Goal: Transaction & Acquisition: Subscribe to service/newsletter

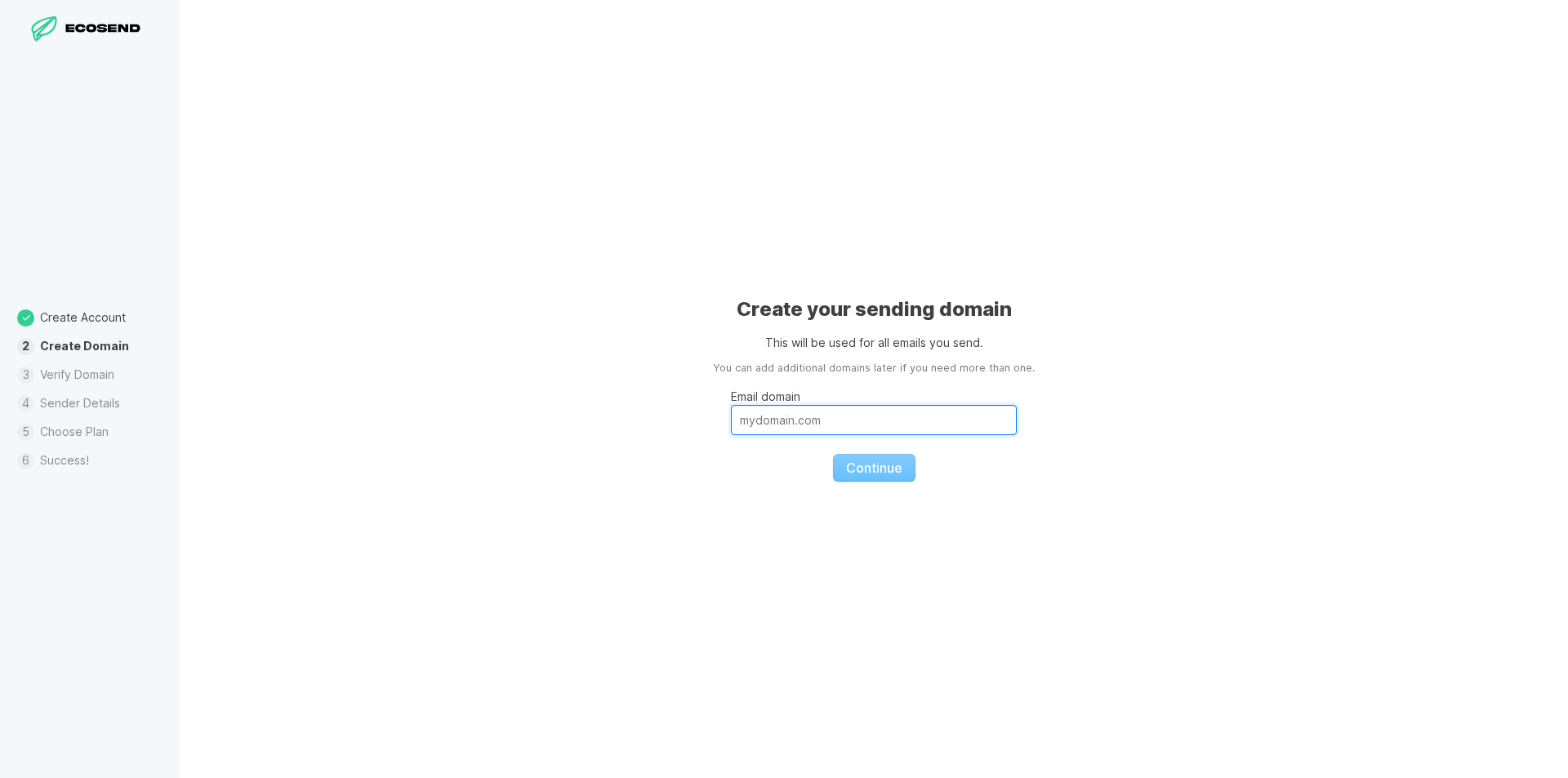
click at [798, 423] on input "Email domain" at bounding box center [874, 419] width 285 height 30
type input "[DOMAIN_NAME]"
click at [872, 469] on span "Continue" at bounding box center [875, 468] width 56 height 16
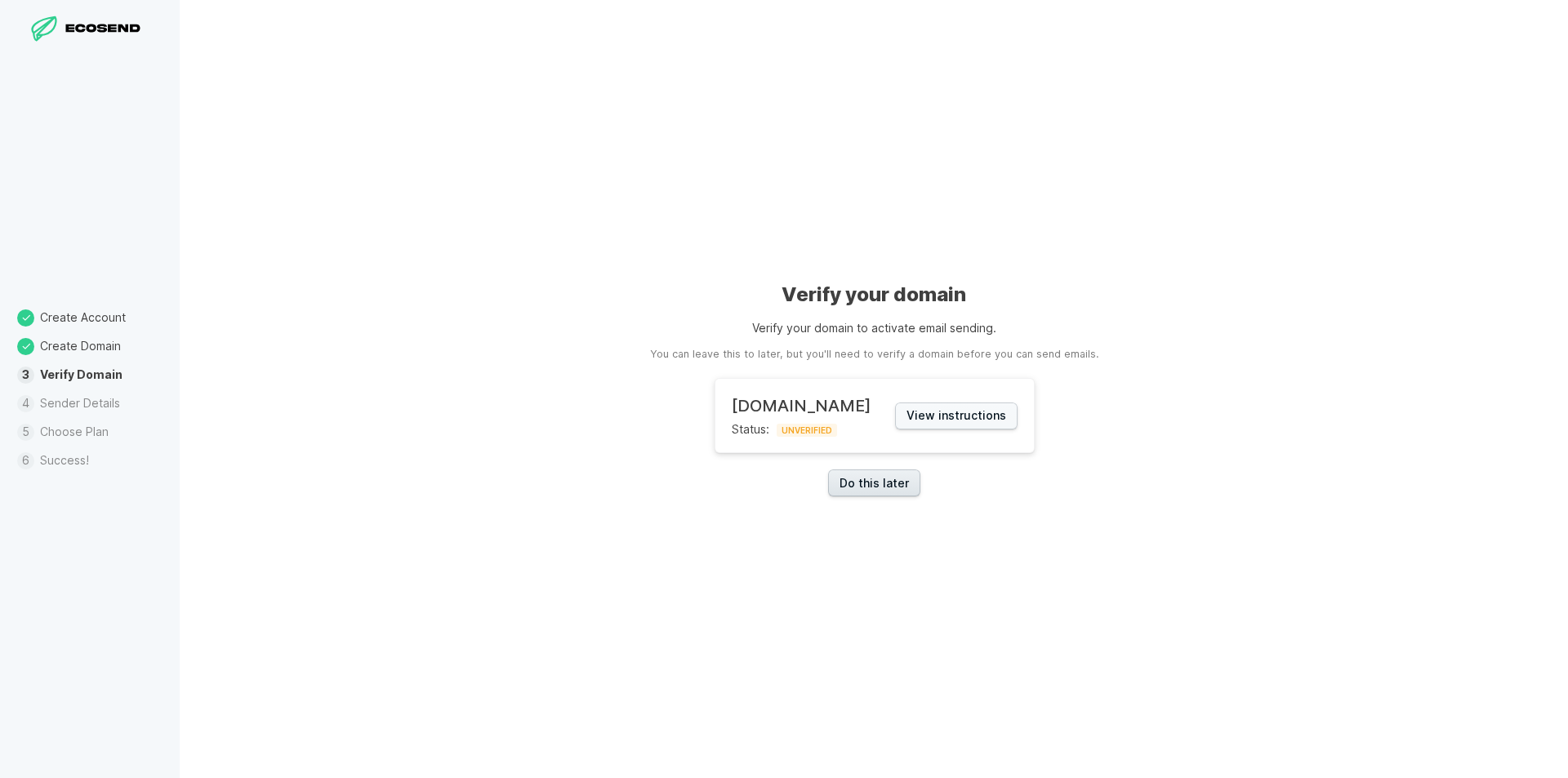
click at [884, 489] on link "Do this later" at bounding box center [875, 483] width 93 height 27
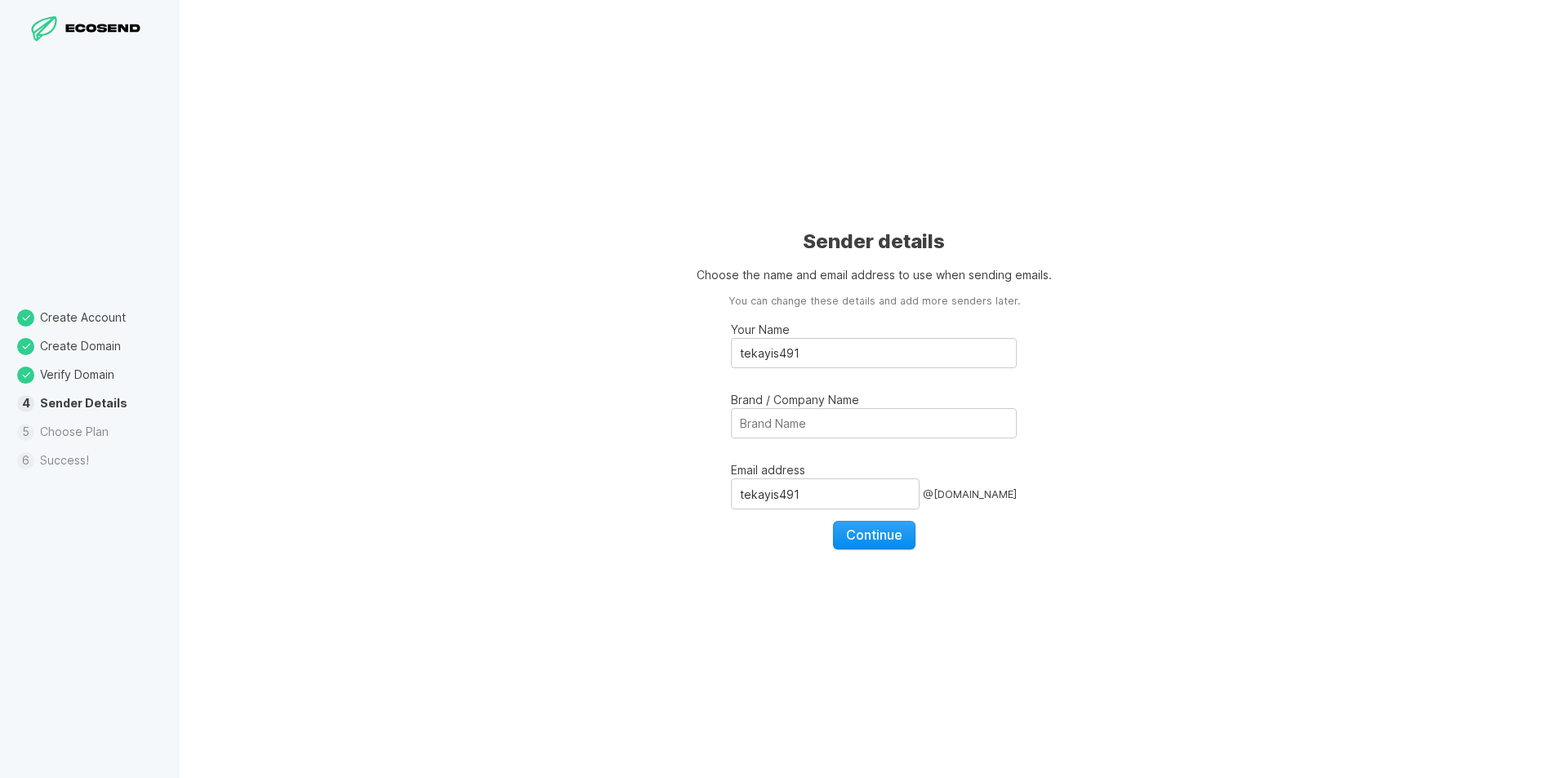
click at [871, 543] on span "Continue" at bounding box center [875, 534] width 56 height 16
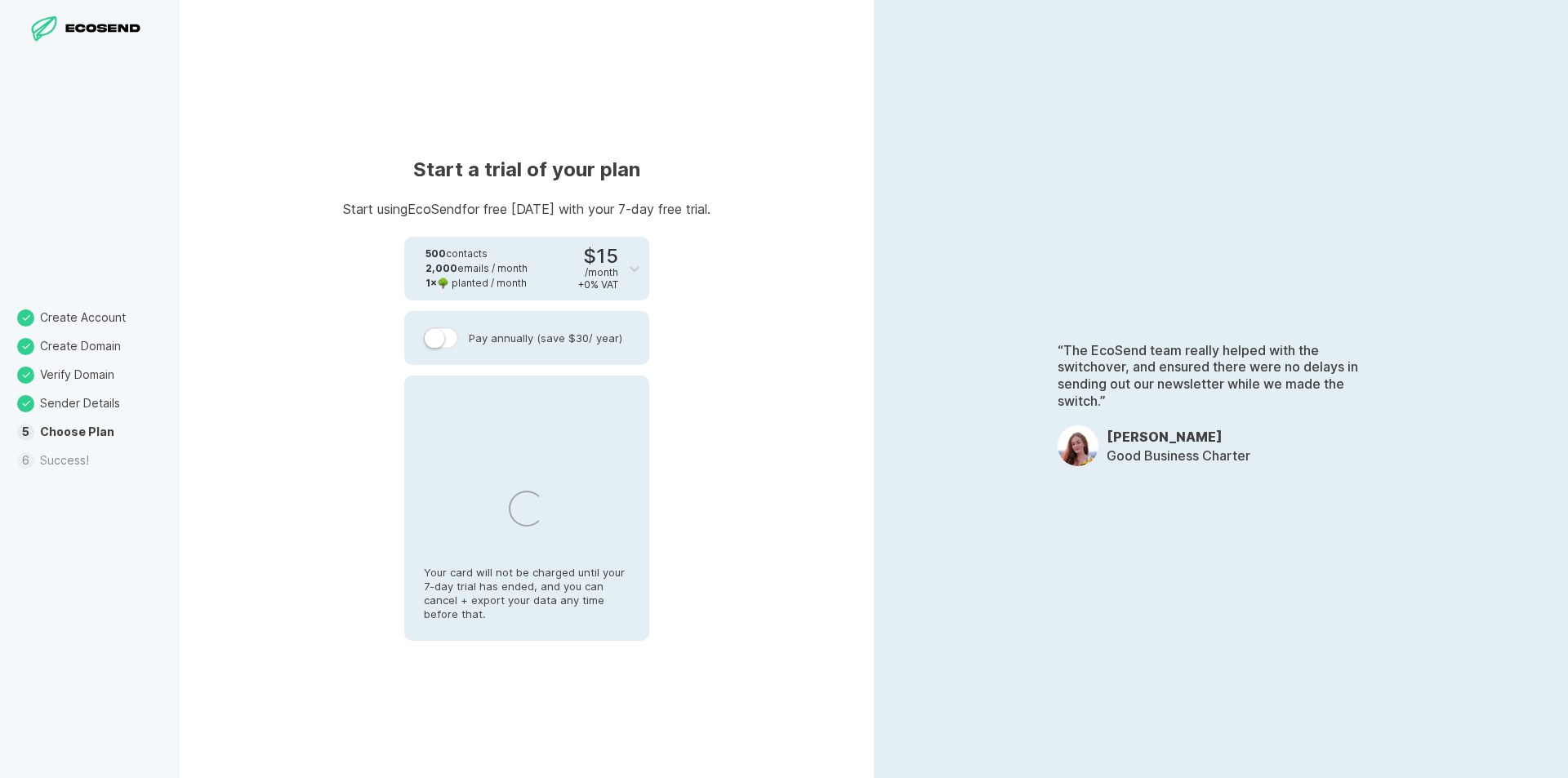
select select "MA"
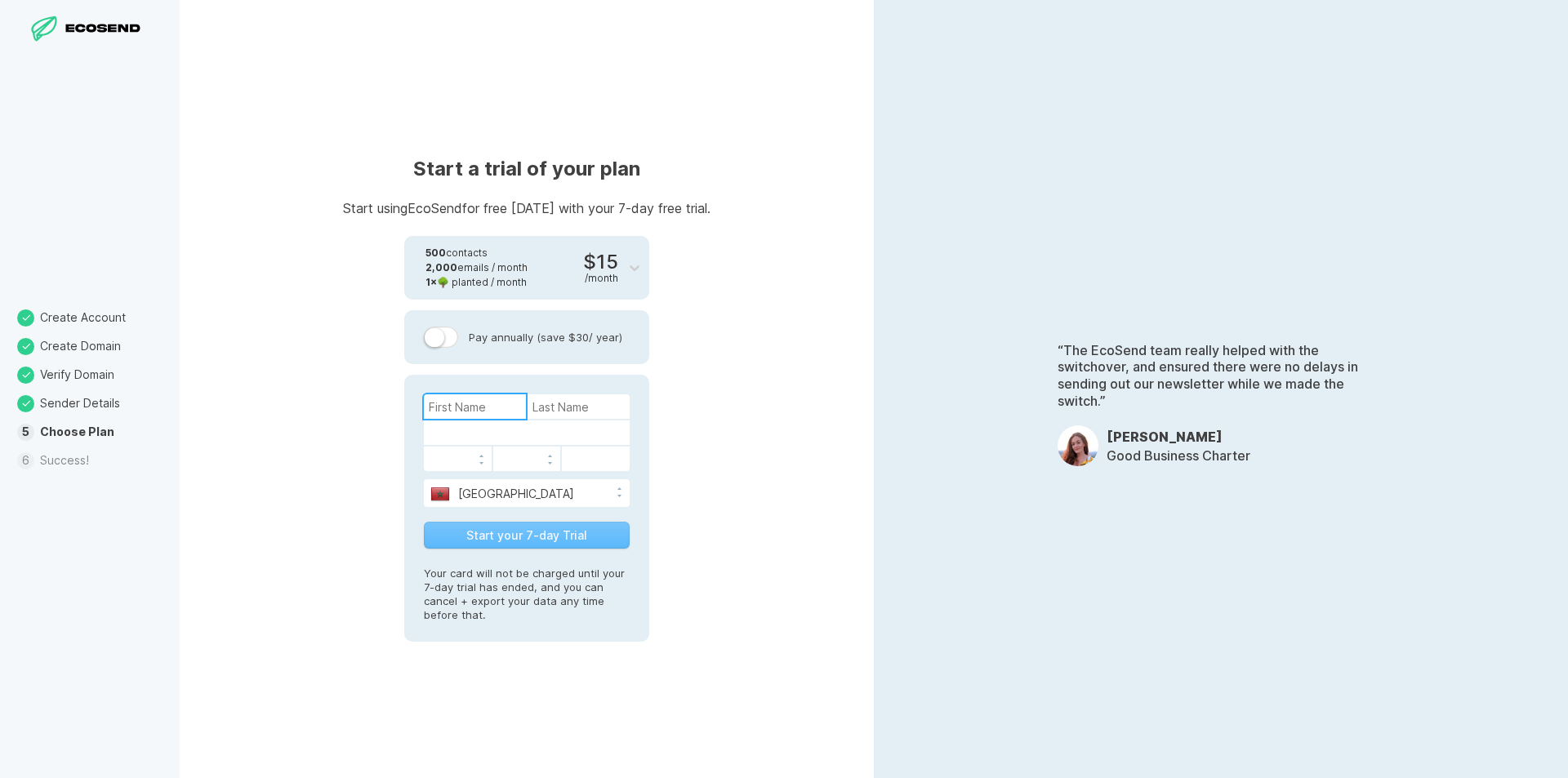
click at [478, 407] on input at bounding box center [475, 406] width 102 height 24
type input "fdss"
click at [584, 409] on input at bounding box center [579, 406] width 102 height 24
type input "fsf"
click at [573, 526] on button "Start your 7-day Trial" at bounding box center [527, 535] width 205 height 27
